Goal: Task Accomplishment & Management: Manage account settings

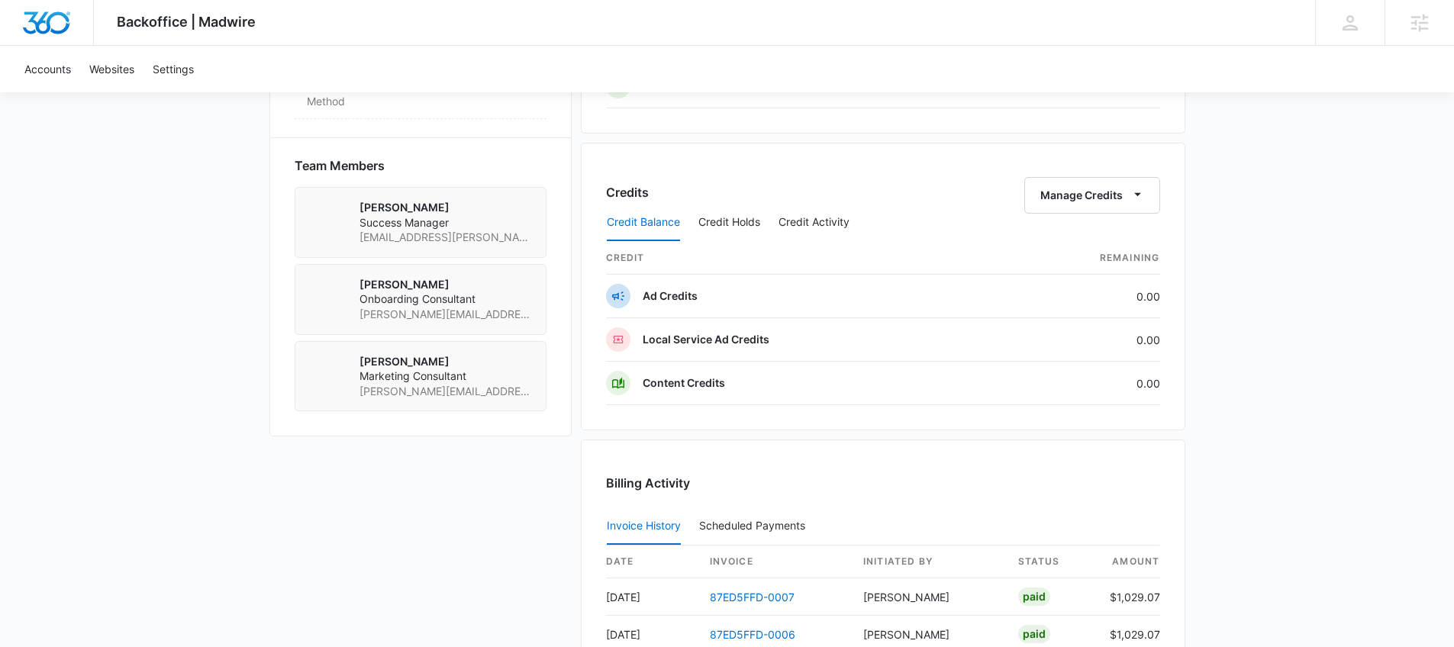
scroll to position [691, 0]
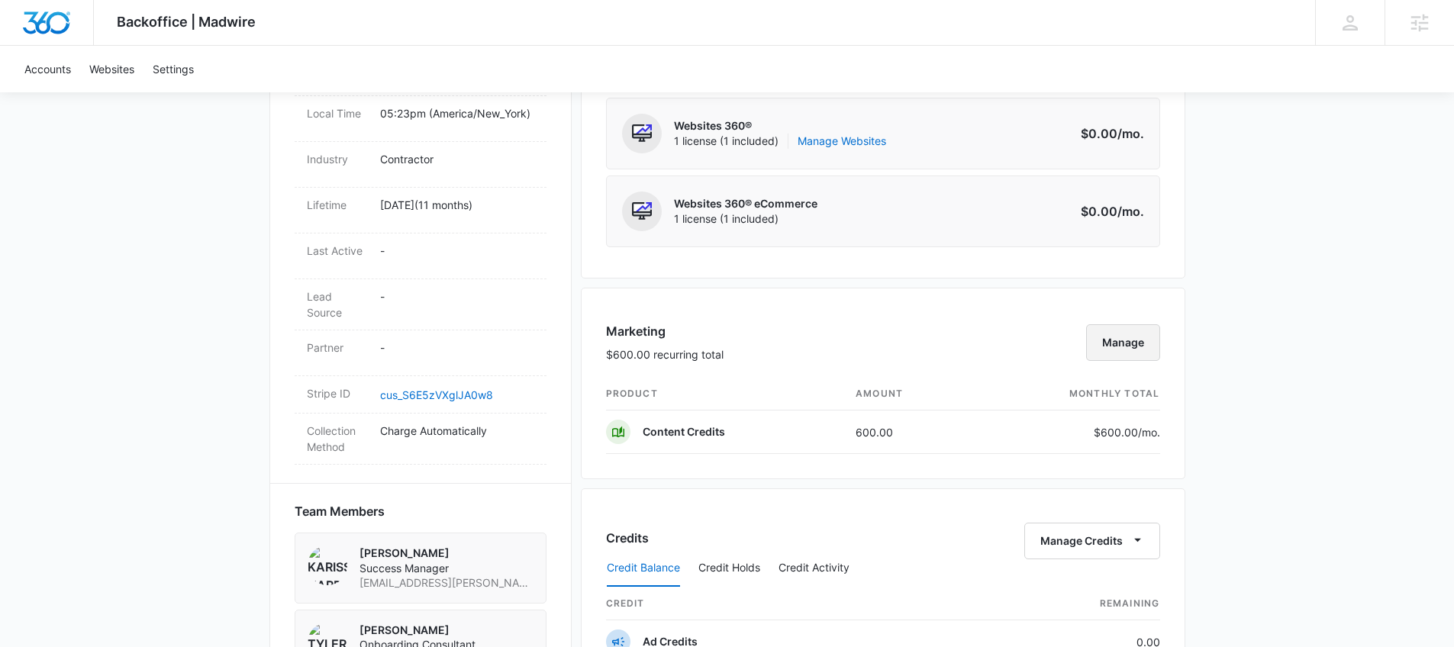
click at [1142, 329] on button "Manage" at bounding box center [1123, 342] width 74 height 37
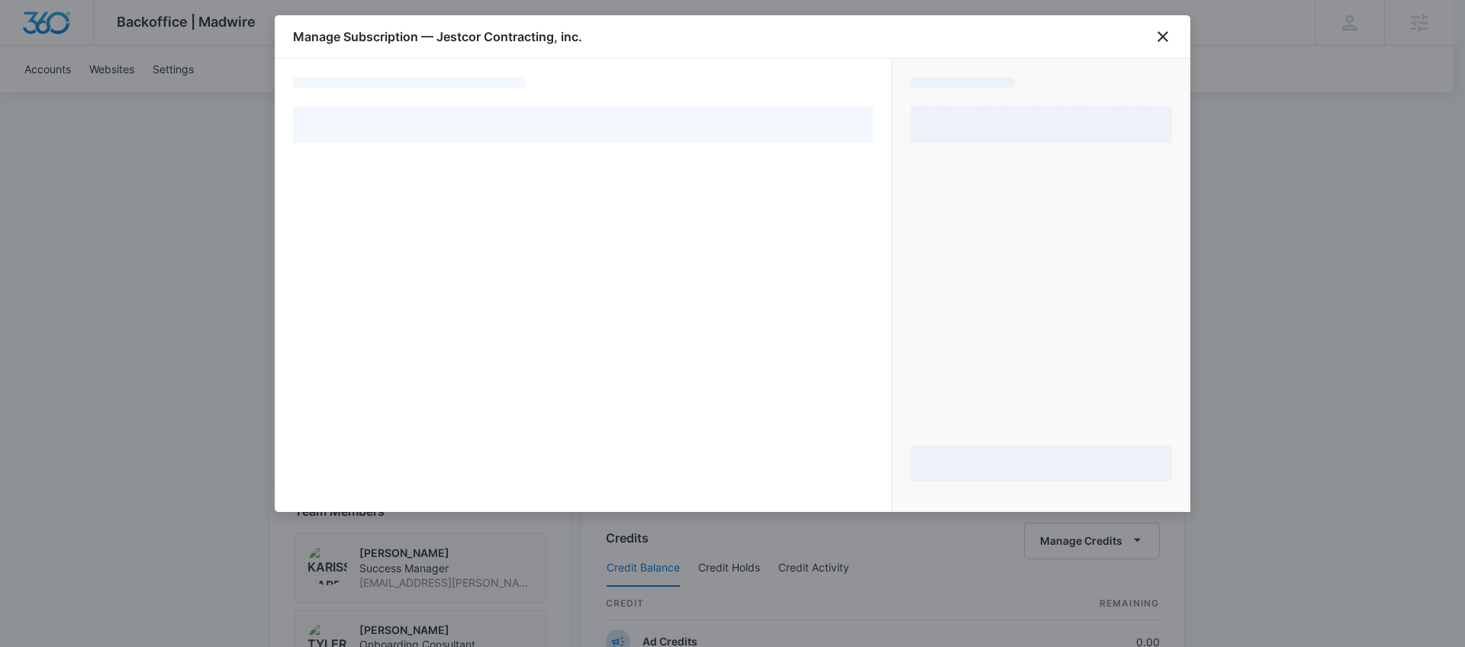
select select "pm_1RicpUA4n8RTgNjURhne0Dvw"
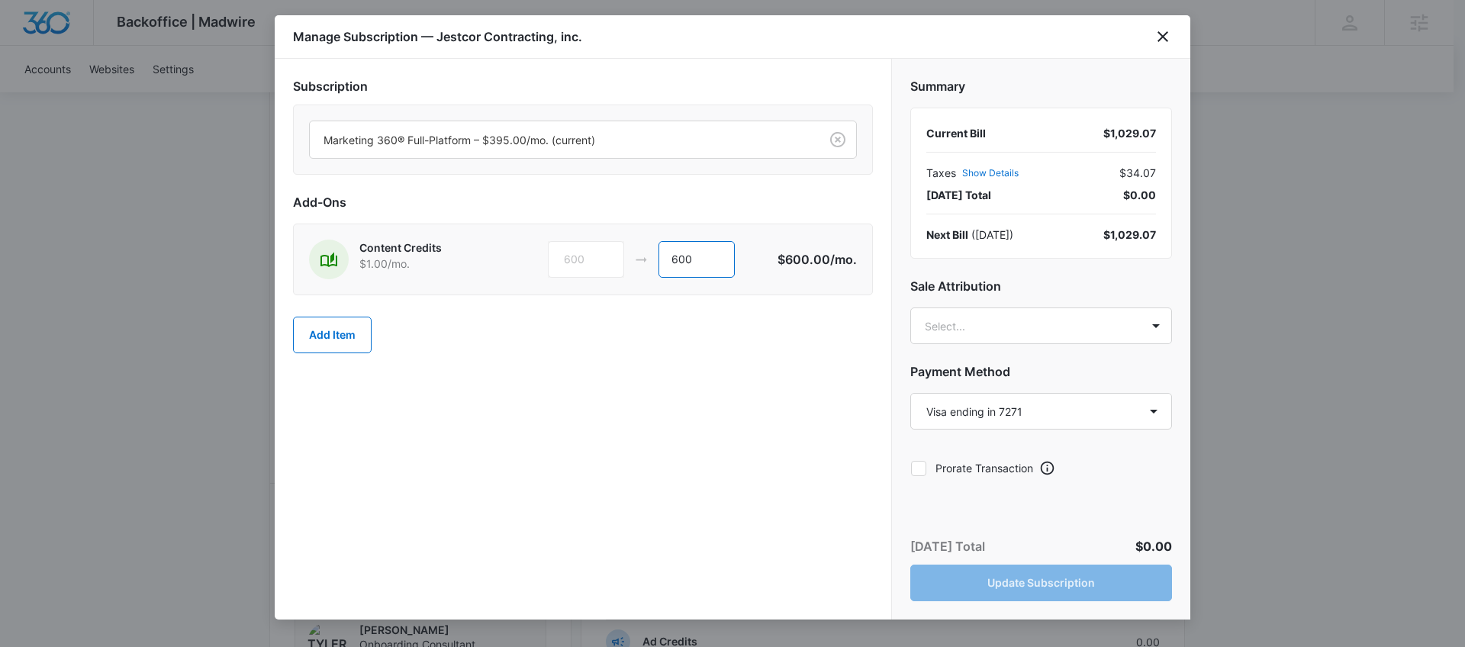
click at [707, 264] on input "600" at bounding box center [697, 259] width 76 height 37
click at [348, 336] on button "Add Item" at bounding box center [332, 335] width 79 height 37
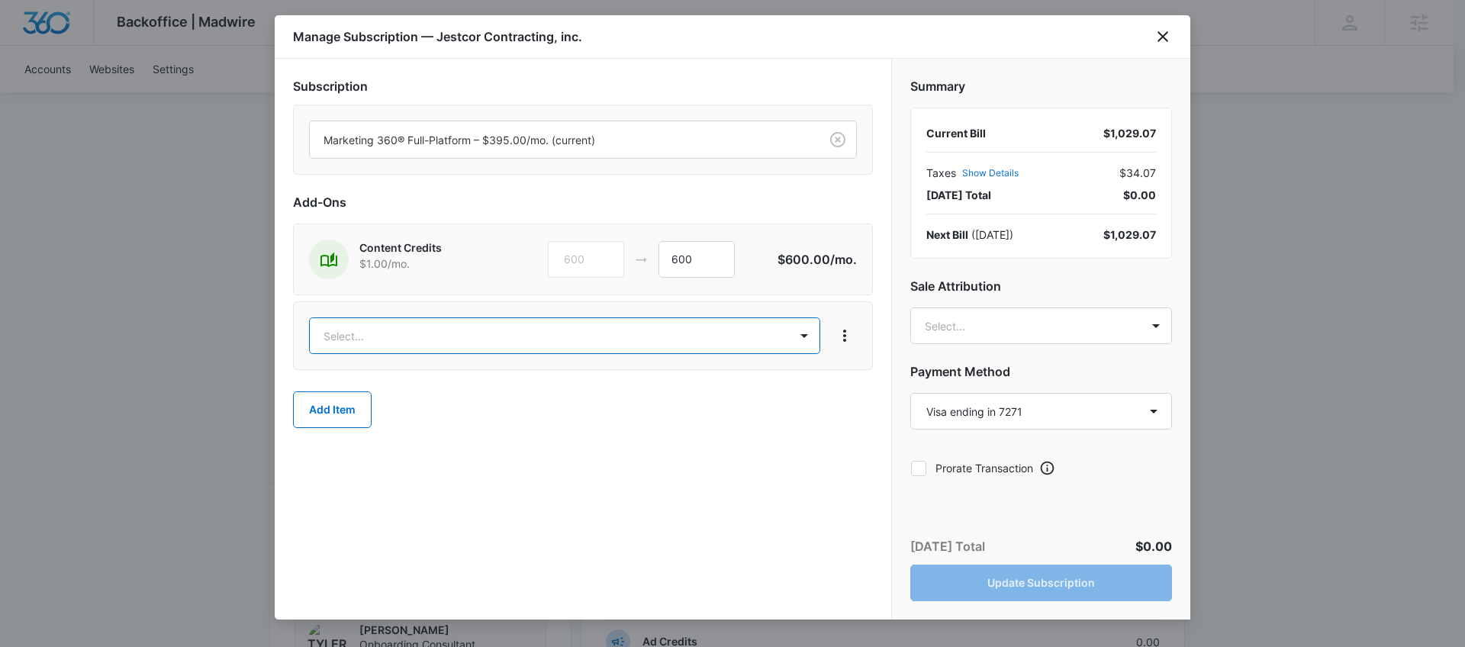
click at [625, 336] on body "Backoffice | Madwire Apps Settings Karissa Harris karissa.harris@madwire.com My…" at bounding box center [732, 315] width 1465 height 2013
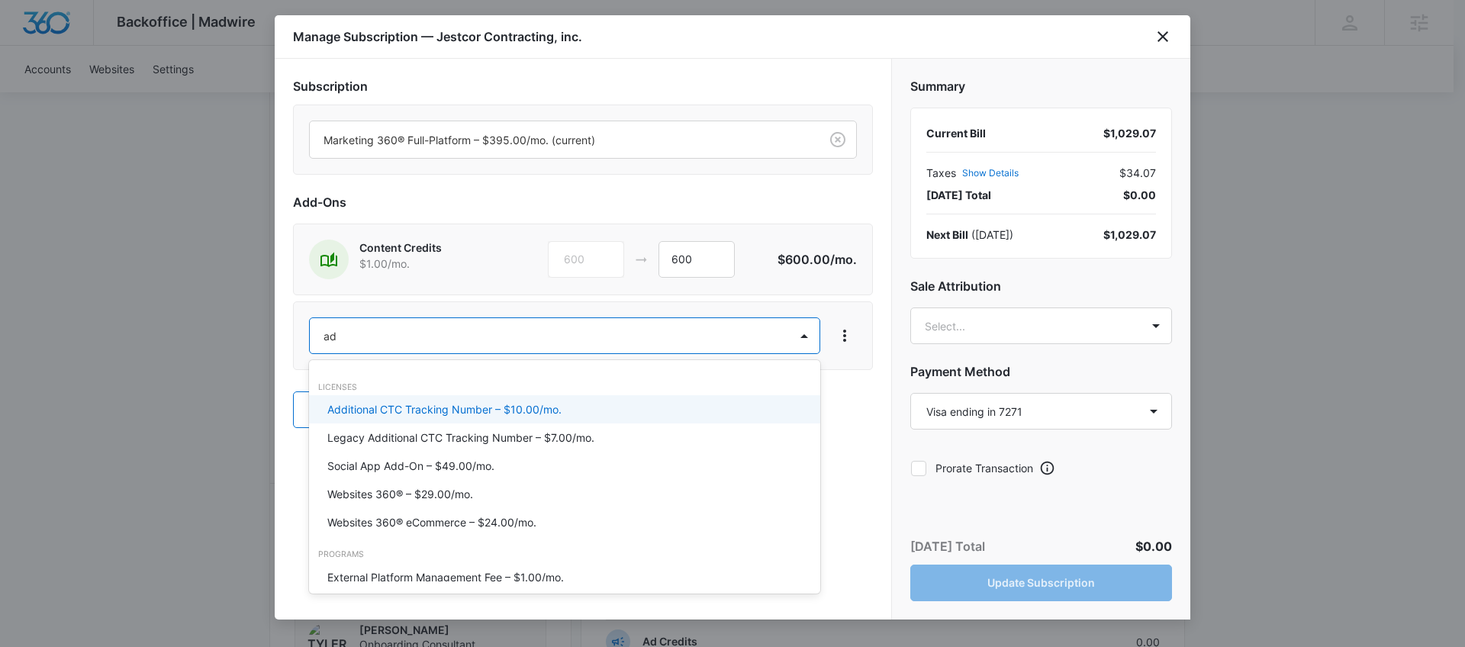
type input "ad c"
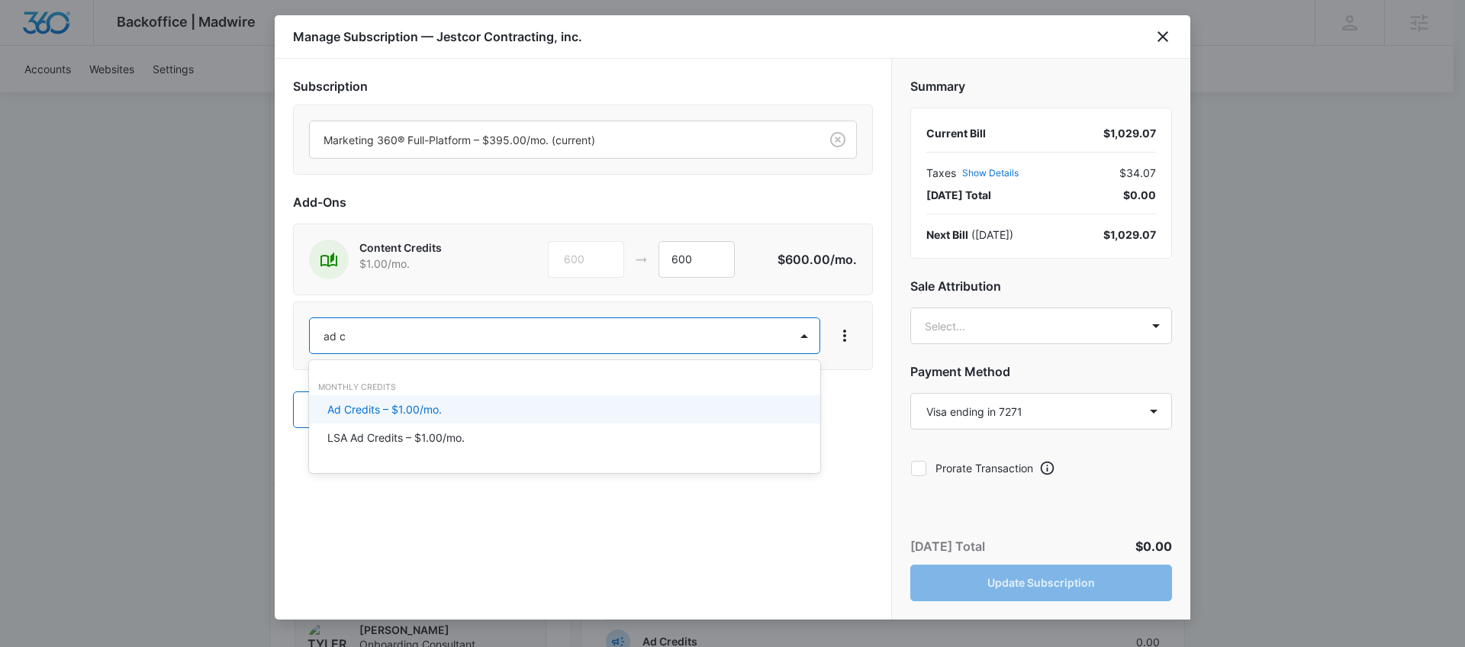
click at [440, 412] on p "Ad Credits – $1.00/mo." at bounding box center [384, 409] width 114 height 16
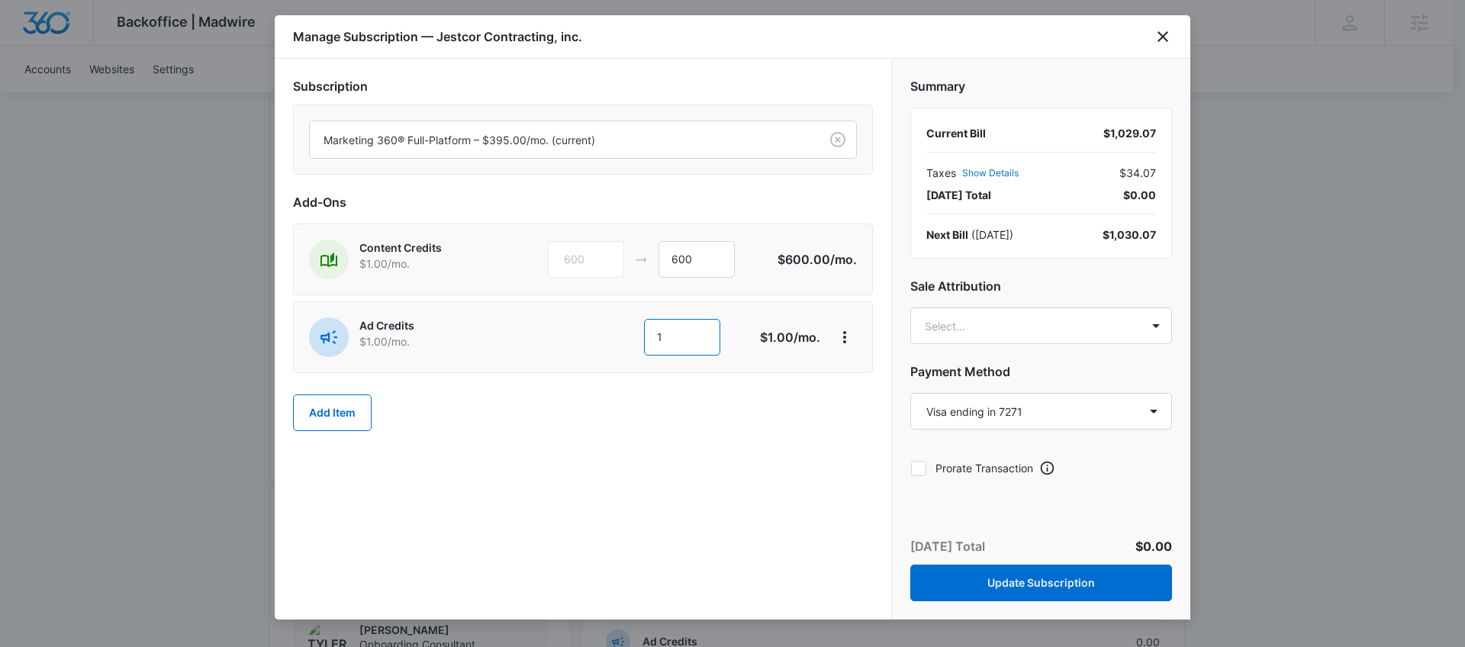
click at [668, 343] on input "1" at bounding box center [682, 337] width 76 height 37
type input "600"
click at [687, 257] on input "600" at bounding box center [697, 259] width 76 height 37
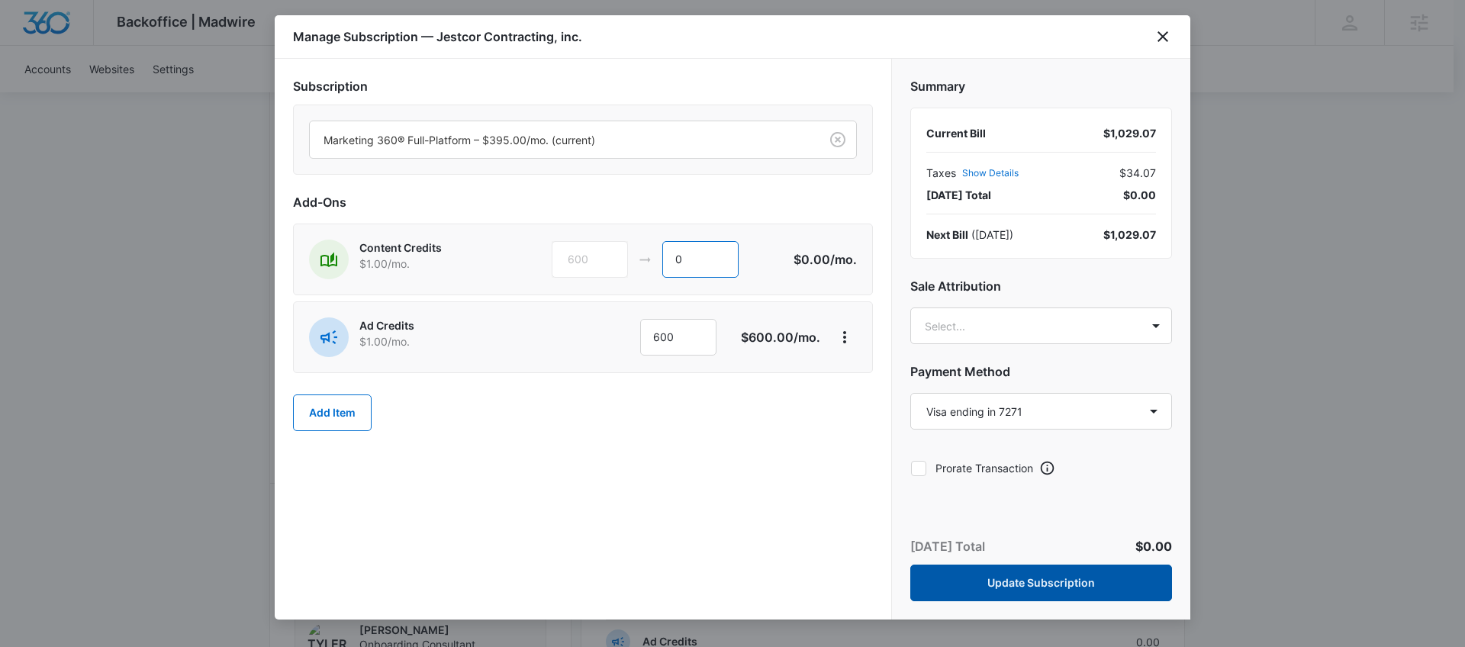
type input "0"
click at [1102, 583] on button "Update Subscription" at bounding box center [1041, 583] width 262 height 37
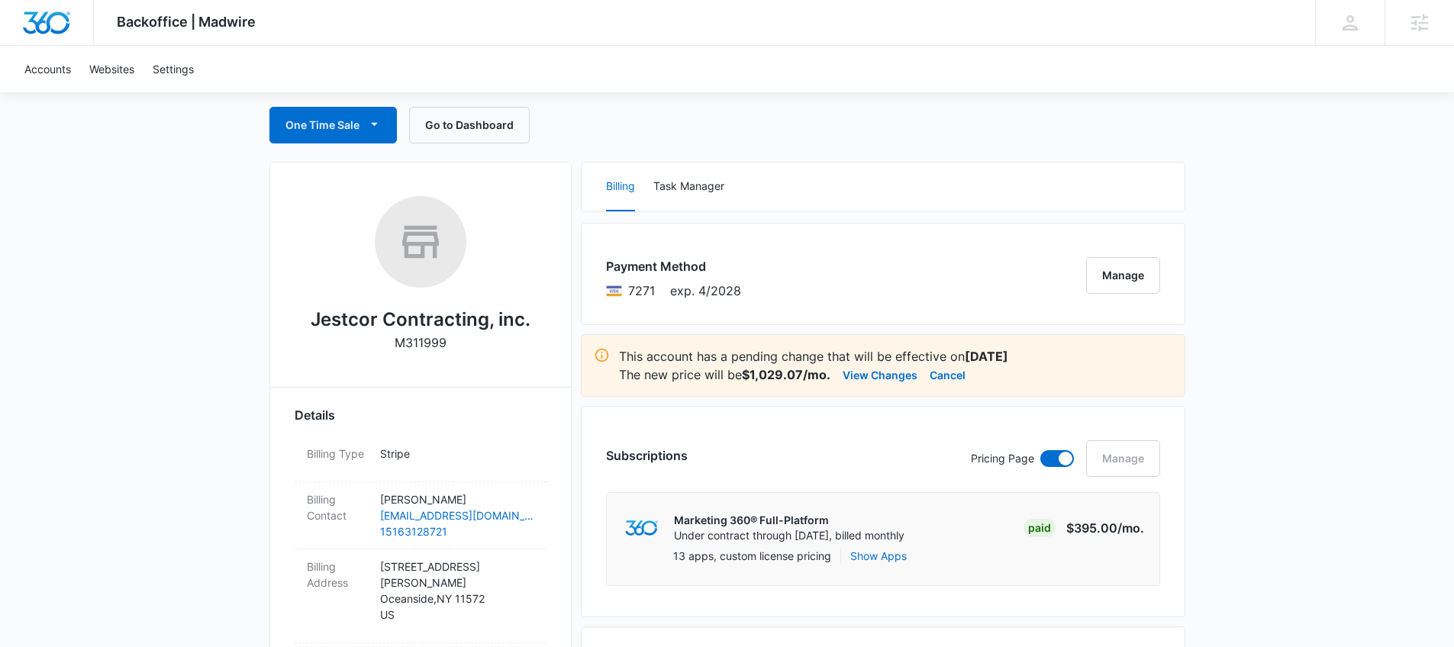
scroll to position [0, 0]
